Goal: Task Accomplishment & Management: Manage account settings

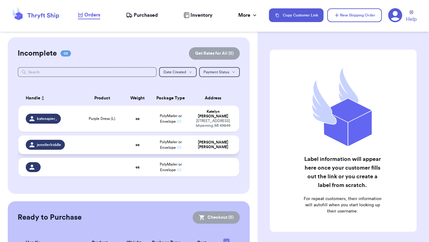
click at [199, 145] on div "[PERSON_NAME]" at bounding box center [213, 144] width 38 height 9
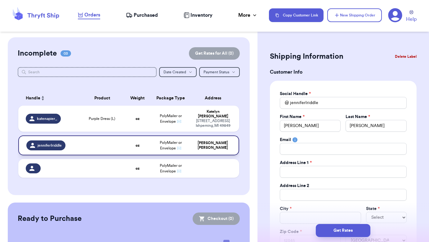
click at [84, 146] on td at bounding box center [102, 145] width 44 height 20
click at [48, 147] on div "jenniferlriddle" at bounding box center [45, 145] width 39 height 10
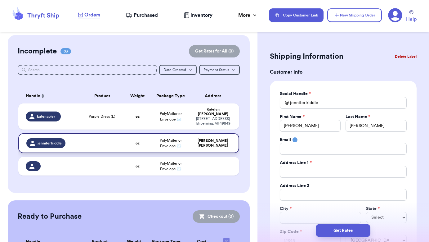
click at [48, 147] on td "jenniferlriddle" at bounding box center [49, 143] width 62 height 20
click at [403, 57] on button "Delete Label" at bounding box center [406, 57] width 27 height 14
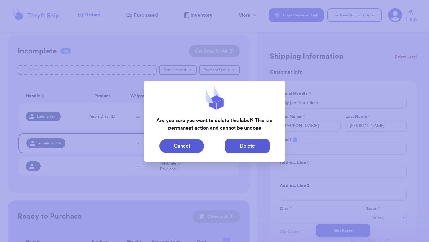
click at [257, 146] on button "Delete" at bounding box center [247, 146] width 45 height 14
type input "Purple Dress (L)"
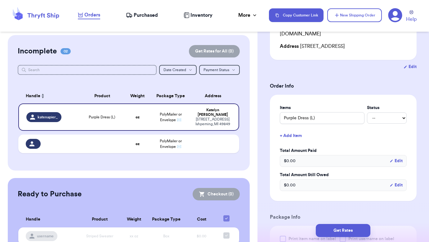
scroll to position [95, 0]
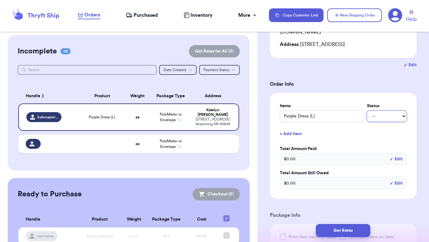
select select "paid"
drag, startPoint x: 315, startPoint y: 154, endPoint x: 301, endPoint y: 154, distance: 14.3
click at [301, 154] on div "$ 0.00 Edit" at bounding box center [343, 159] width 127 height 12
click at [292, 156] on div "$ 0.00 Edit" at bounding box center [343, 159] width 127 height 12
click at [391, 157] on icon "button" at bounding box center [392, 159] width 4 height 4
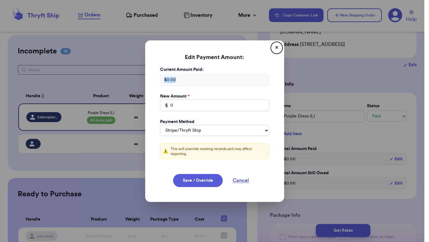
drag, startPoint x: 187, startPoint y: 82, endPoint x: 150, endPoint y: 79, distance: 37.7
click at [150, 79] on div "Edit Payment Amount: ✕ Current Amount Paid: $ 0.00 New Amount * $ 0 Payment Met…" at bounding box center [214, 120] width 139 height 161
drag, startPoint x: 185, startPoint y: 111, endPoint x: 151, endPoint y: 109, distance: 33.9
click at [151, 109] on div "Edit Payment Amount: ✕ Current Amount Paid: $ 0.00 New Amount * $ 0 Payment Met…" at bounding box center [214, 120] width 139 height 161
type input "52"
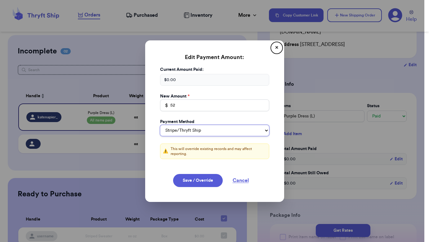
select select "venmo"
click at [201, 179] on button "Save / Override" at bounding box center [198, 180] width 50 height 13
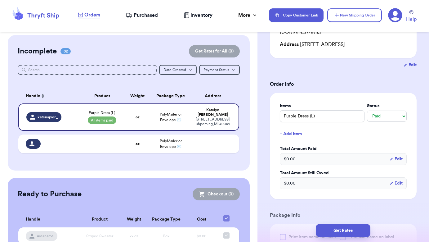
select select "stripe"
type input "52"
select select "venmo"
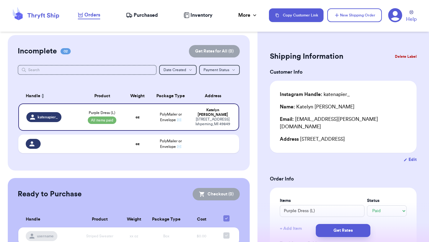
scroll to position [0, 0]
click at [161, 144] on span "PolyMailer or Envelope ✉️" at bounding box center [171, 143] width 22 height 9
select select "unknown"
type input "0"
select select "stripe"
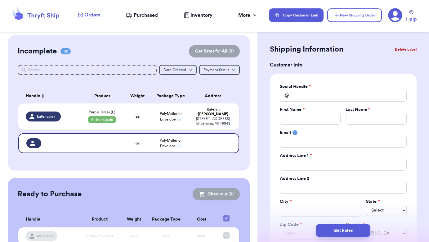
scroll to position [8, 0]
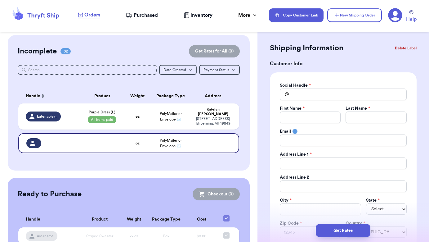
click at [400, 48] on button "Delete Label" at bounding box center [406, 48] width 27 height 14
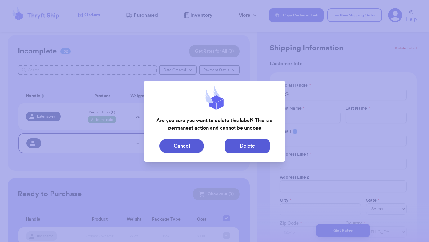
click at [249, 144] on button "Delete" at bounding box center [247, 146] width 45 height 14
type input "Purple Dress (L)"
select select "paid"
type input "52"
select select "venmo"
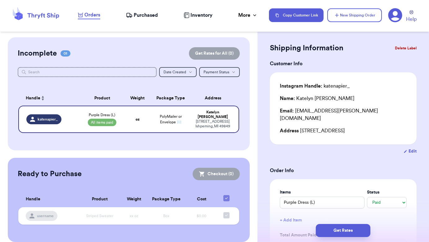
scroll to position [0, 0]
